Goal: Communication & Community: Share content

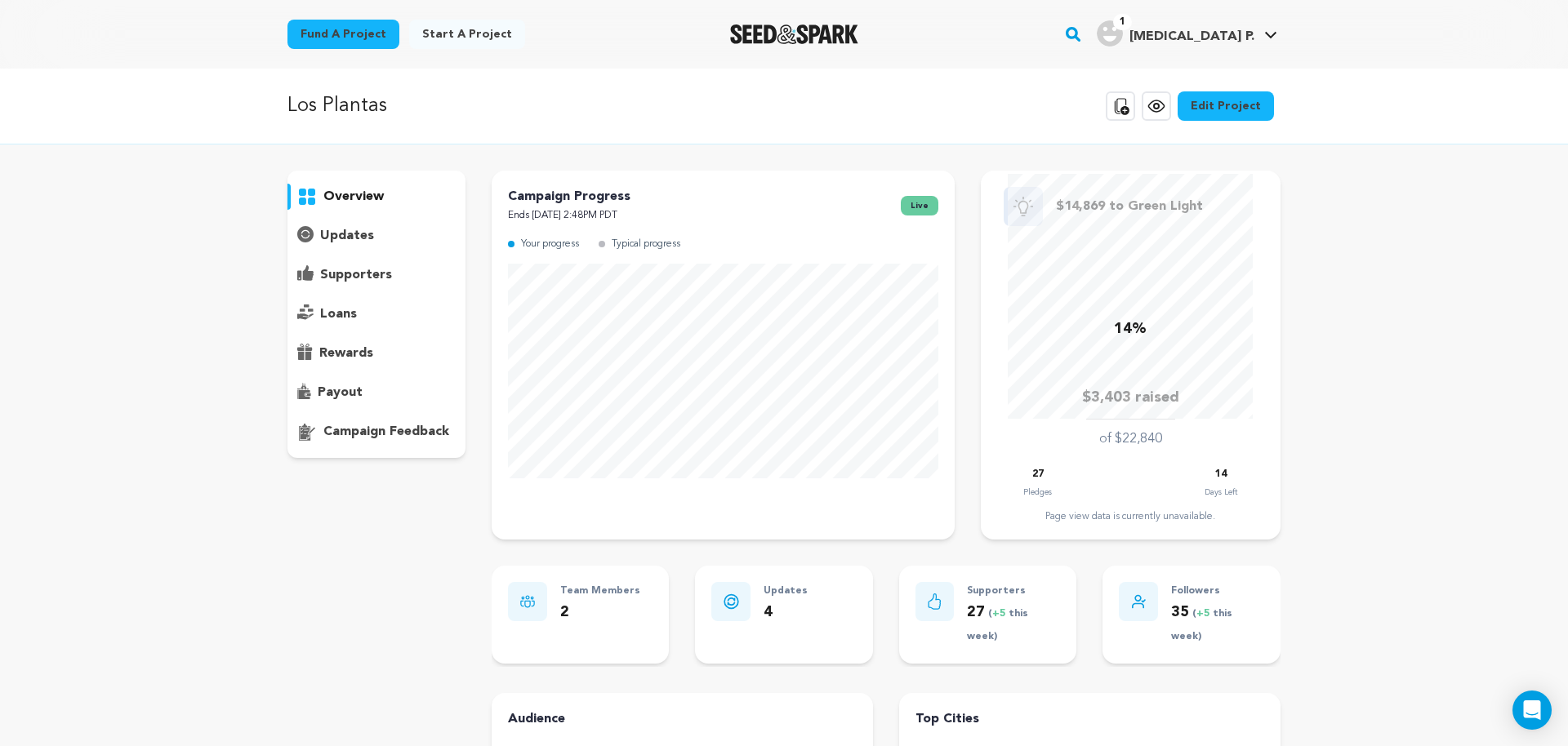
scroll to position [83, 0]
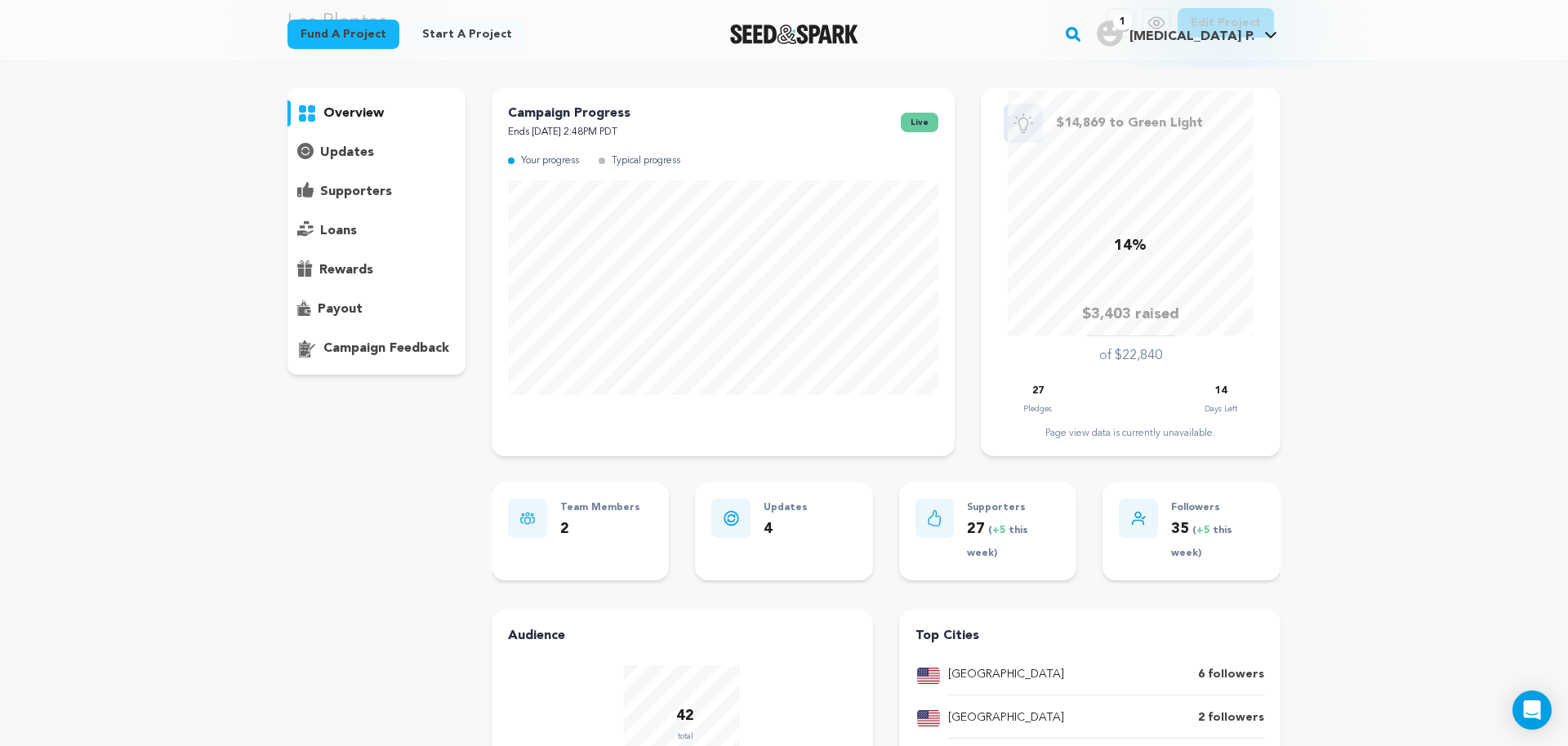
click at [353, 152] on p "updates" at bounding box center [347, 153] width 54 height 20
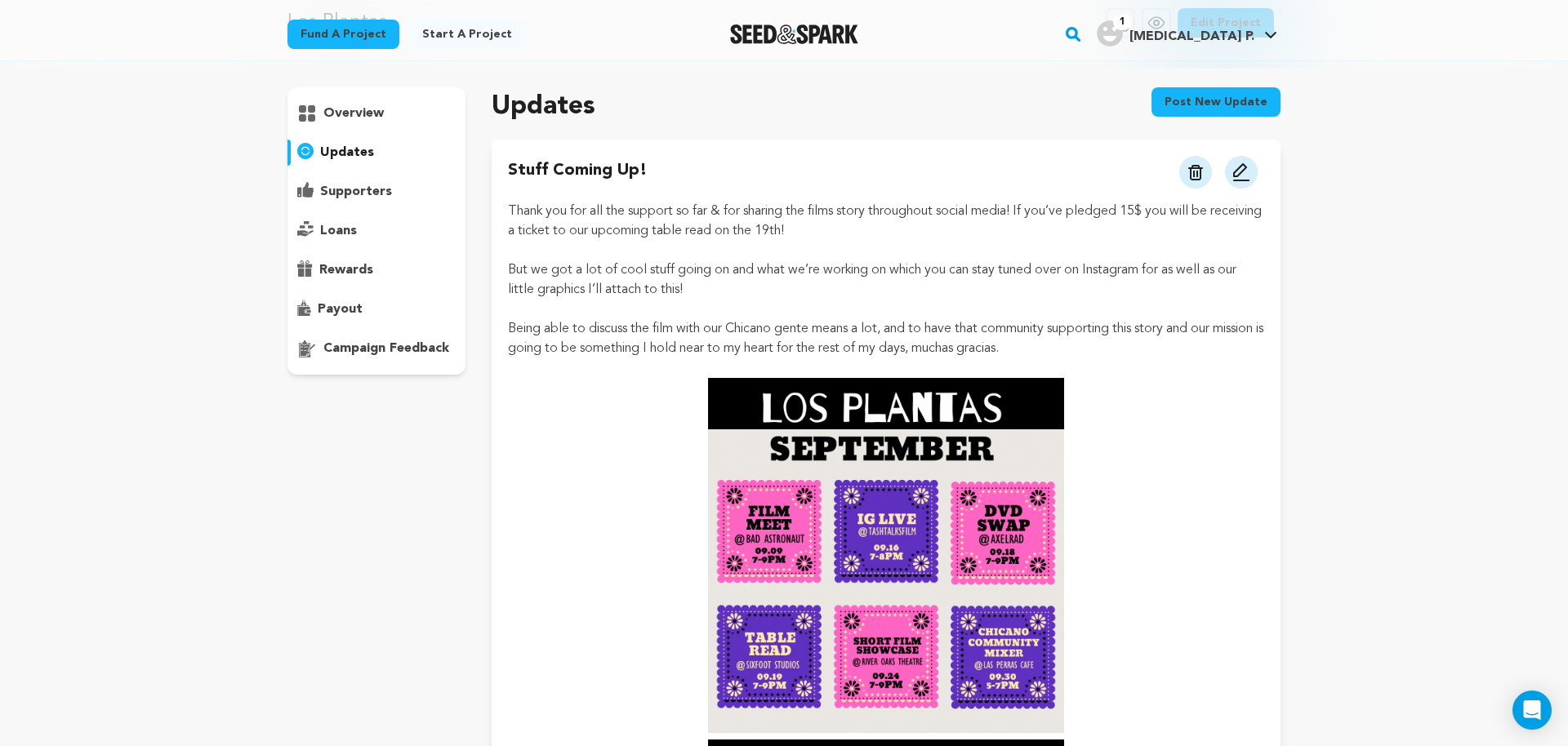
click at [1221, 98] on button "Post new update" at bounding box center [1216, 102] width 129 height 29
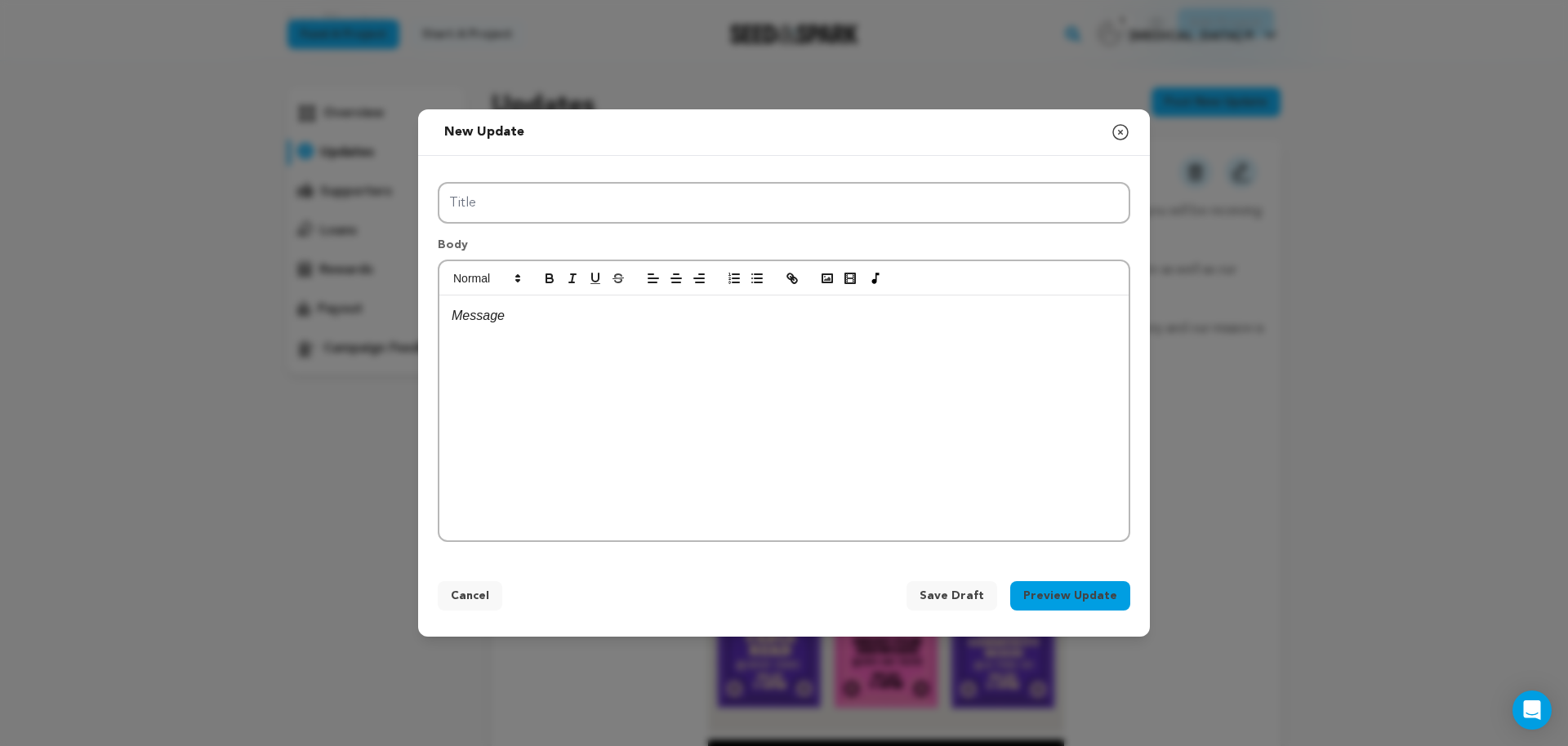
click at [897, 74] on div "New update Preview your update Close modal Title Body Cancel Save Draft" at bounding box center [784, 373] width 1568 height 746
click at [852, 180] on div "Title Body" at bounding box center [784, 359] width 732 height 406
click at [831, 225] on div "Body" at bounding box center [784, 382] width 692 height 318
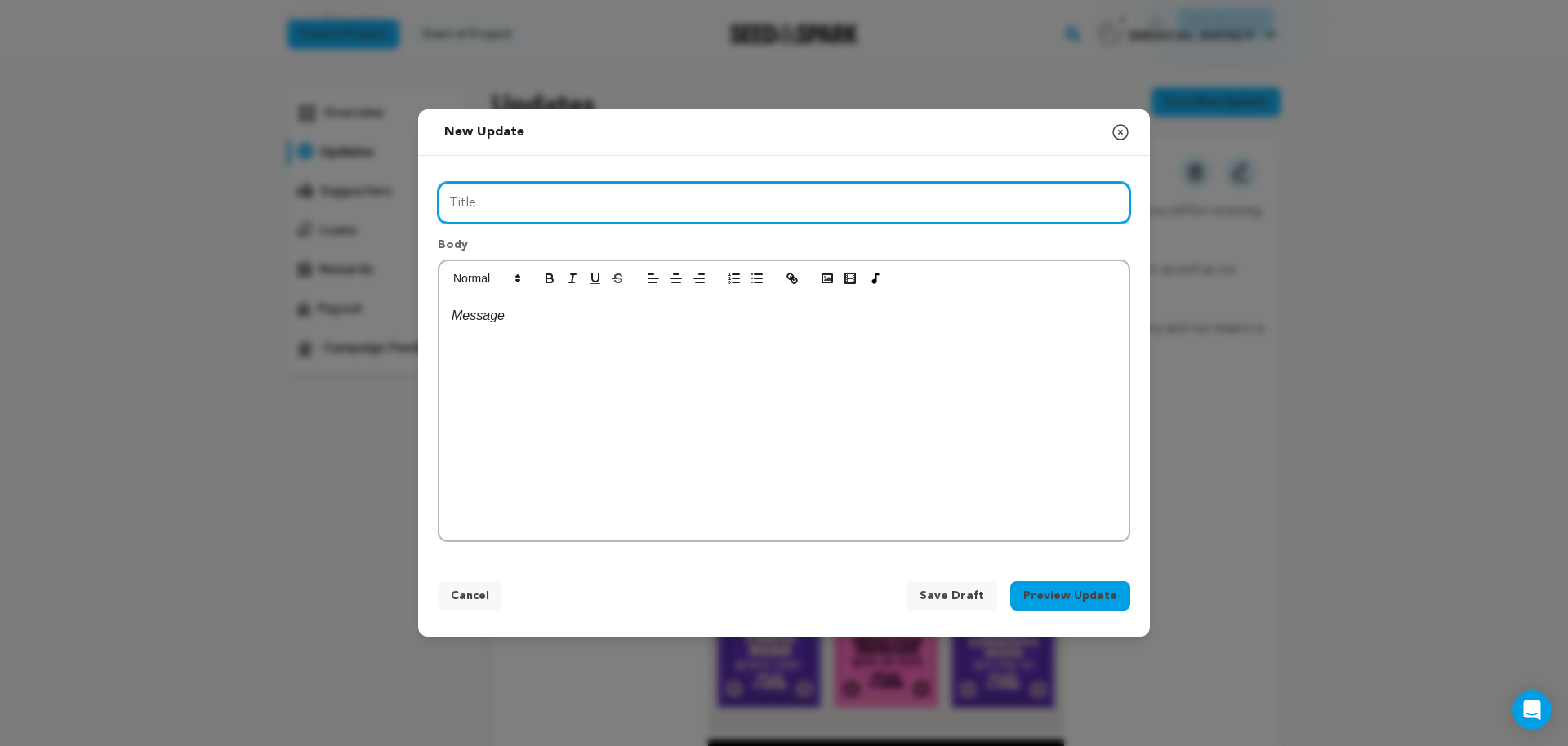
click at [837, 205] on input "Title" at bounding box center [784, 203] width 692 height 42
type input "This past weekend"
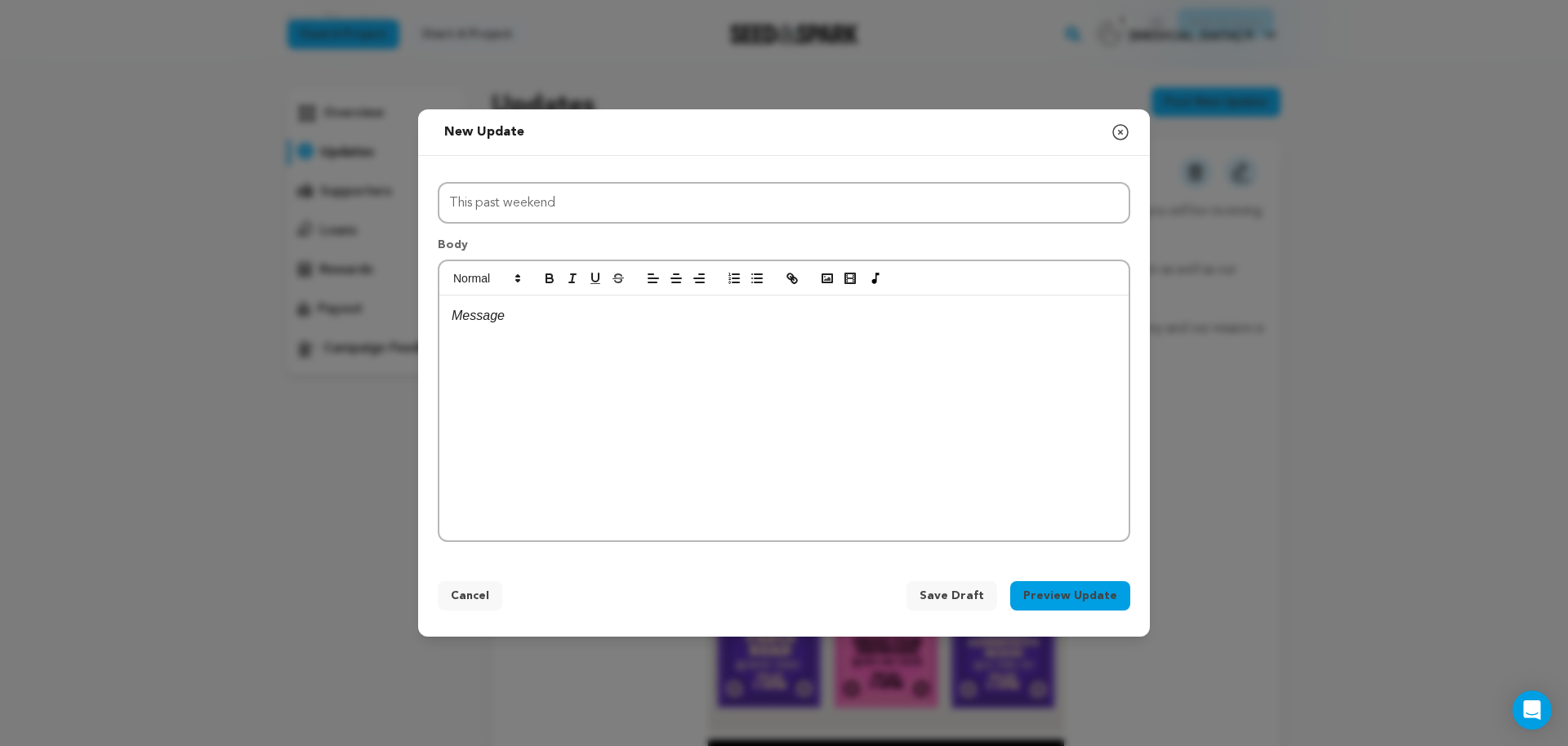
click at [851, 356] on div at bounding box center [784, 418] width 689 height 245
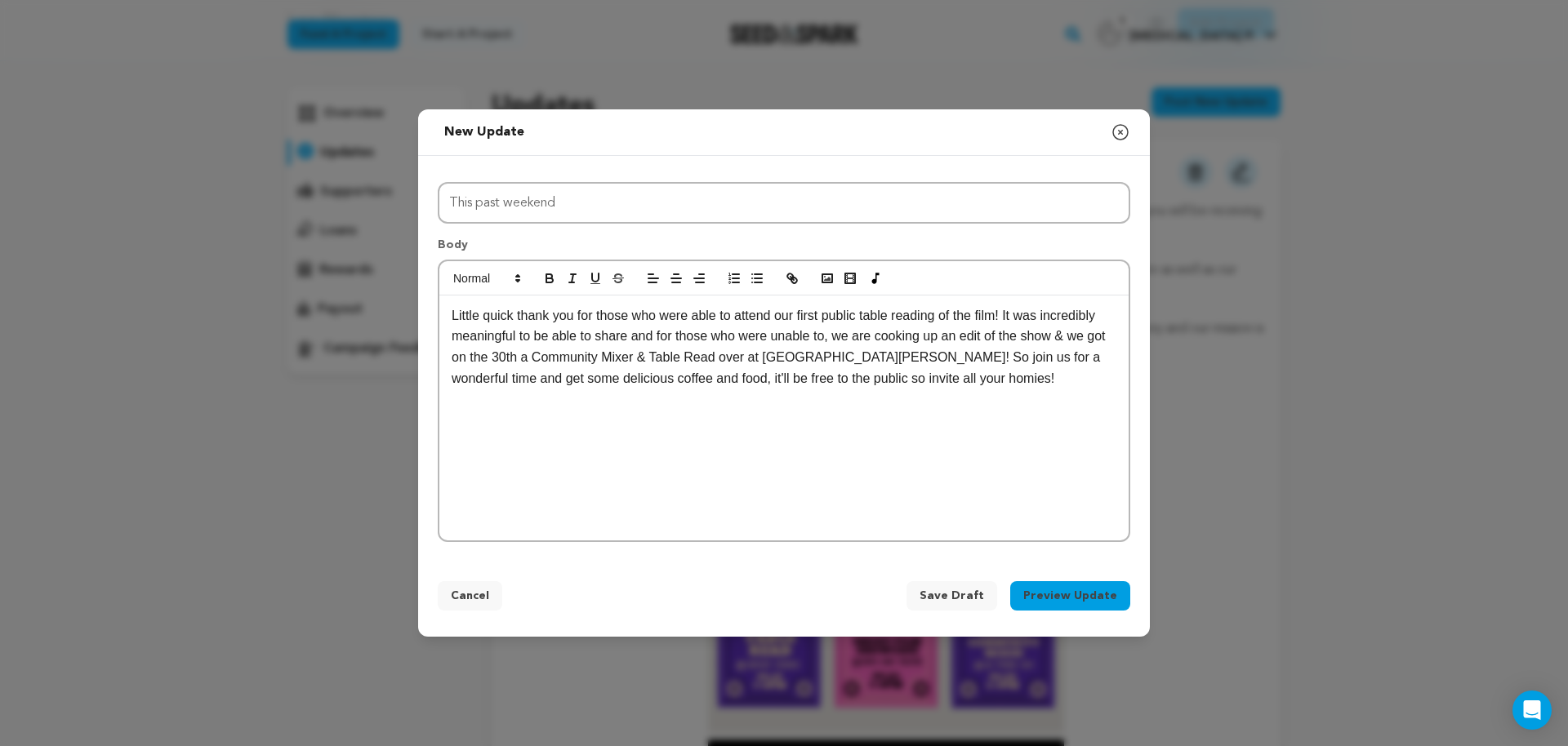
click at [1090, 609] on button "Preview Update" at bounding box center [1070, 596] width 120 height 29
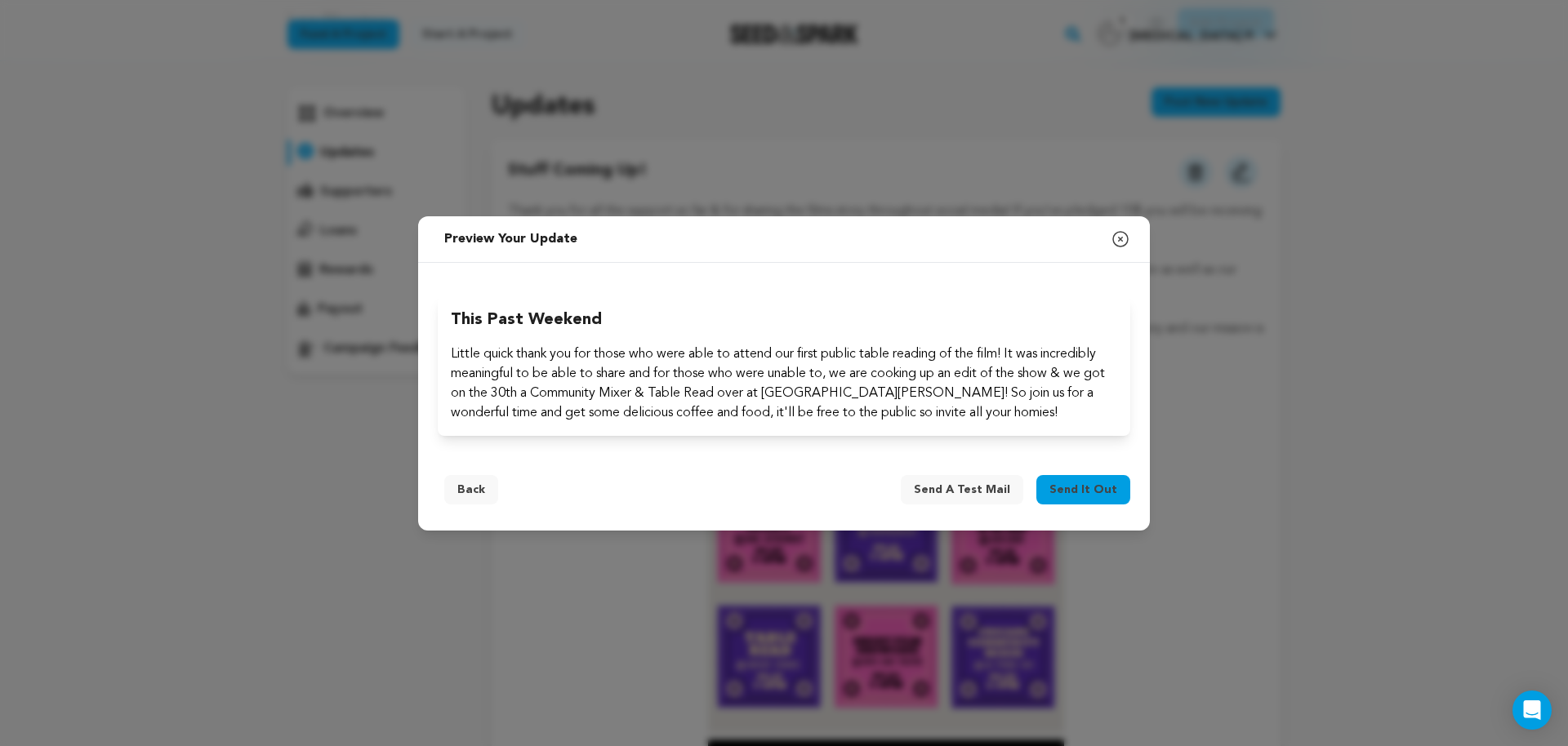
click at [1092, 485] on span "Send it out" at bounding box center [1083, 490] width 68 height 16
click at [1109, 492] on icon "submit" at bounding box center [1109, 490] width 16 height 16
